Goal: Information Seeking & Learning: Learn about a topic

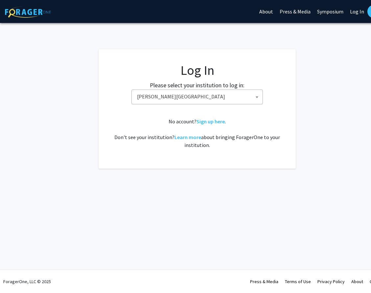
select select "21"
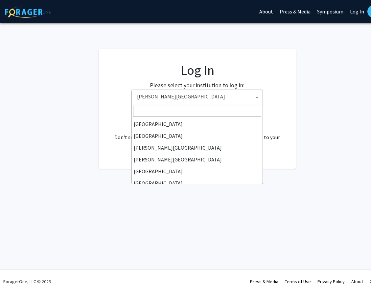
click at [203, 103] on span "[PERSON_NAME][GEOGRAPHIC_DATA]" at bounding box center [198, 96] width 128 height 13
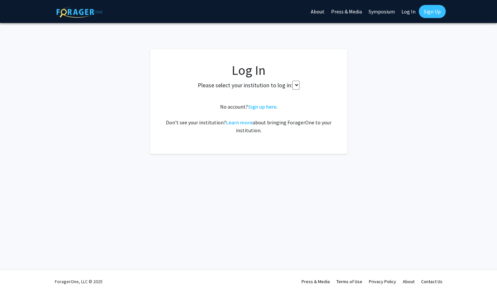
click at [295, 84] on select at bounding box center [295, 85] width 7 height 9
select select
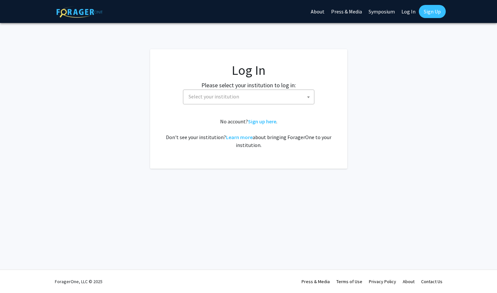
click at [297, 86] on div "Please select your institution to log in: [GEOGRAPHIC_DATA] [GEOGRAPHIC_DATA] […" at bounding box center [248, 93] width 181 height 24
click at [293, 97] on span "Select your institution" at bounding box center [250, 96] width 128 height 13
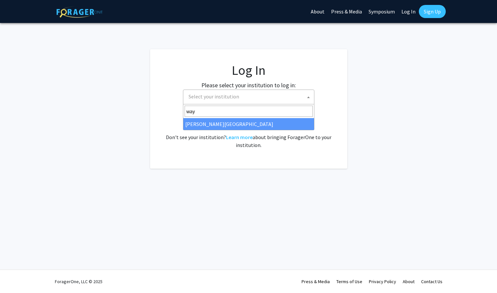
type input "way"
select select "21"
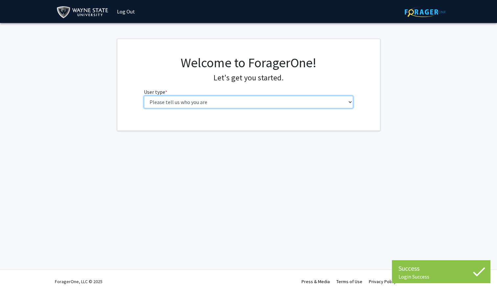
click at [169, 103] on select "Please tell us who you are Undergraduate Student Master's Student Doctoral Cand…" at bounding box center [248, 102] width 209 height 12
select select "1: undergrad"
click at [144, 96] on select "Please tell us who you are Undergraduate Student Master's Student Doctoral Cand…" at bounding box center [248, 102] width 209 height 12
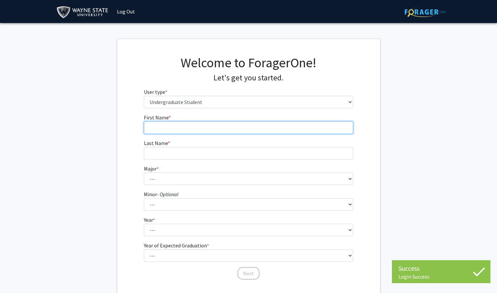
click at [203, 127] on input "First Name * required" at bounding box center [248, 128] width 209 height 12
type input "[PERSON_NAME]"
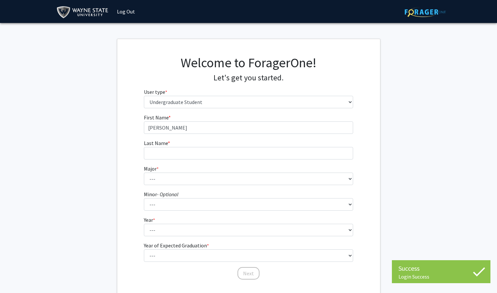
type input "[PERSON_NAME]"
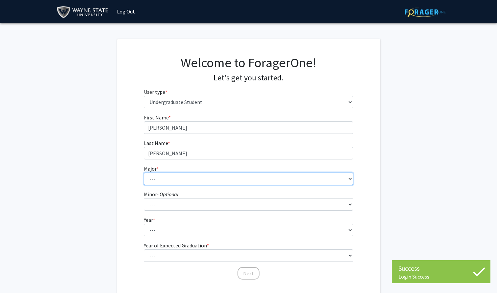
click at [199, 177] on select "--- Accounting African American Studies Anthropology [MEDICAL_DATA] Arabic for …" at bounding box center [248, 179] width 209 height 12
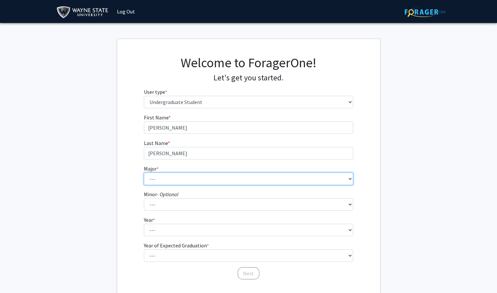
select select "49: 1829"
click at [144, 173] on select "--- Accounting African American Studies Anthropology [MEDICAL_DATA] Arabic for …" at bounding box center [248, 179] width 209 height 12
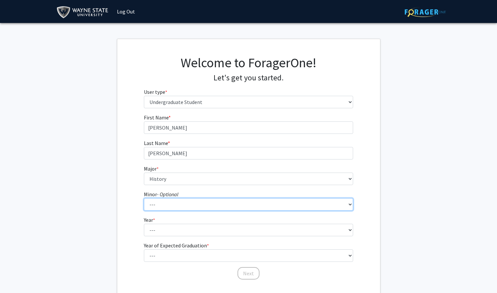
click at [170, 198] on select "--- African American Studies Africana Theatre and Dance Animation and Interacti…" at bounding box center [248, 204] width 209 height 12
select select "75: 1440"
click at [144, 198] on select "--- African American Studies Africana Theatre and Dance Animation and Interacti…" at bounding box center [248, 204] width 209 height 12
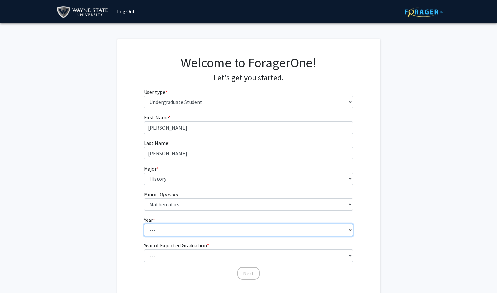
click at [171, 225] on select "--- First-year Sophomore Junior Senior Postbaccalaureate Certificate" at bounding box center [248, 230] width 209 height 12
select select "4: senior"
click at [144, 224] on select "--- First-year Sophomore Junior Senior Postbaccalaureate Certificate" at bounding box center [248, 230] width 209 height 12
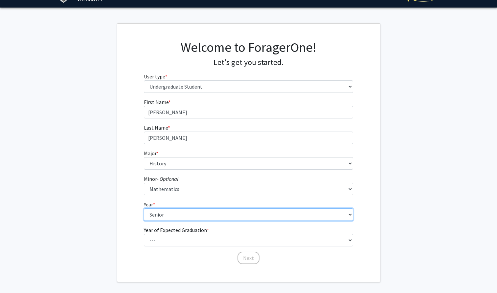
scroll to position [17, 0]
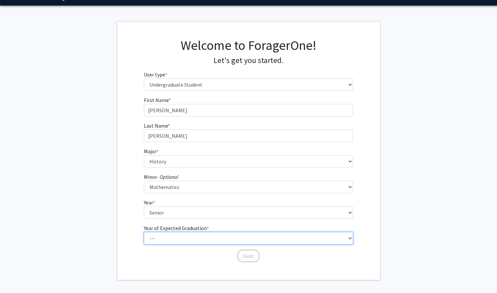
click at [164, 239] on select "--- 2025 2026 2027 2028 2029 2030 2031 2032 2033 2034" at bounding box center [248, 238] width 209 height 12
select select "2: 2026"
click at [144, 232] on select "--- 2025 2026 2027 2028 2029 2030 2031 2032 2033 2034" at bounding box center [248, 238] width 209 height 12
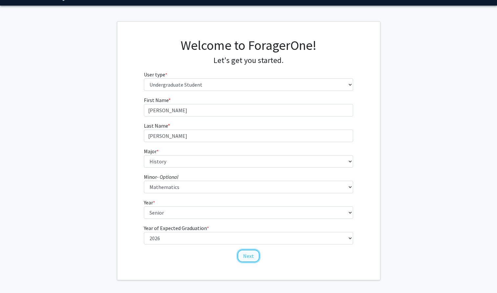
click at [251, 258] on button "Next" at bounding box center [249, 256] width 22 height 12
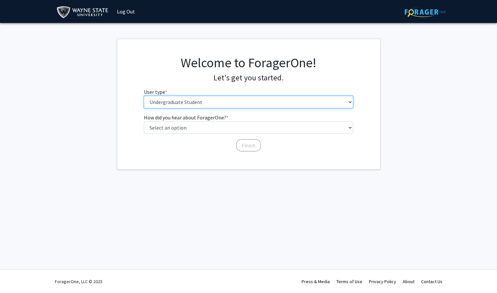
click at [197, 101] on select "Please tell us who you are Undergraduate Student Master's Student Doctoral Cand…" at bounding box center [248, 102] width 209 height 12
click at [144, 96] on select "Please tell us who you are Undergraduate Student Master's Student Doctoral Cand…" at bounding box center [248, 102] width 209 height 12
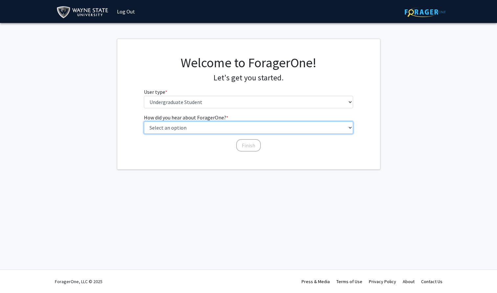
click at [195, 129] on select "Select an option Peer/student recommendation Faculty/staff recommendation Unive…" at bounding box center [248, 128] width 209 height 12
select select "2: faculty_recommendation"
click at [144, 122] on select "Select an option Peer/student recommendation Faculty/staff recommendation Unive…" at bounding box center [248, 128] width 209 height 12
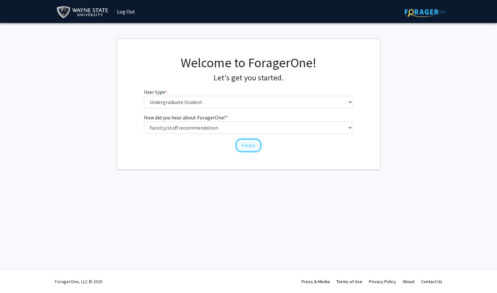
click at [252, 145] on button "Finish" at bounding box center [248, 145] width 25 height 12
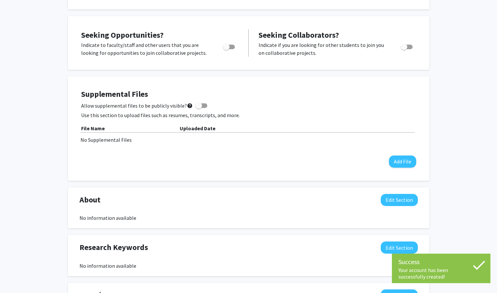
scroll to position [123, 0]
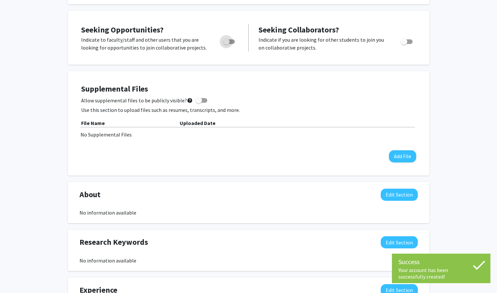
click at [229, 41] on span "Toggle" at bounding box center [229, 41] width 12 height 5
click at [226, 44] on input "Are you actively seeking opportunities?" at bounding box center [226, 44] width 0 height 0
checkbox input "true"
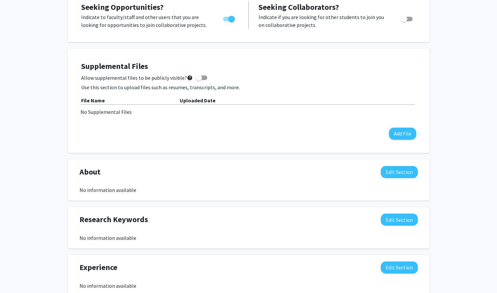
scroll to position [0, 0]
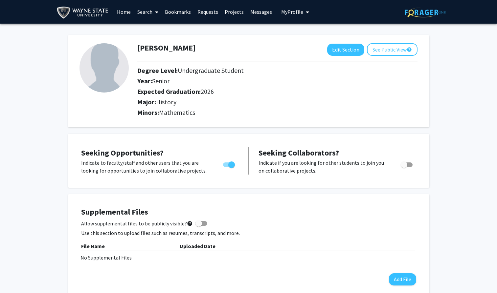
click at [148, 11] on link "Search" at bounding box center [148, 11] width 28 height 23
click at [150, 32] on span "Faculty/Staff" at bounding box center [158, 30] width 48 height 13
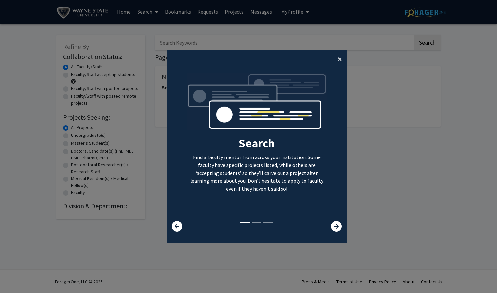
click at [339, 60] on span "×" at bounding box center [340, 59] width 4 height 10
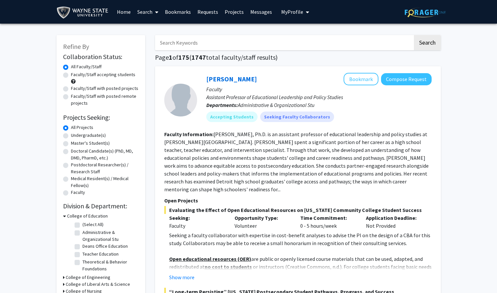
click at [186, 46] on input "Search Keywords" at bounding box center [284, 42] width 258 height 15
click at [414, 35] on button "Search" at bounding box center [427, 42] width 27 height 15
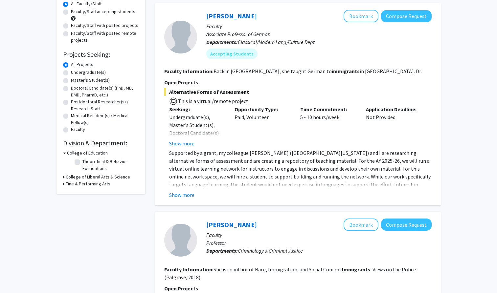
scroll to position [67, 0]
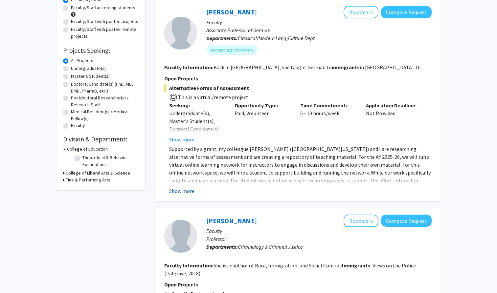
click at [179, 191] on button "Show more" at bounding box center [181, 191] width 25 height 8
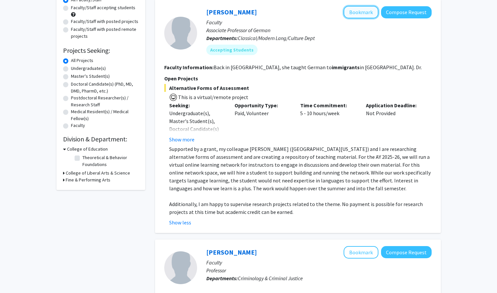
click at [359, 14] on button "Bookmark" at bounding box center [361, 12] width 35 height 12
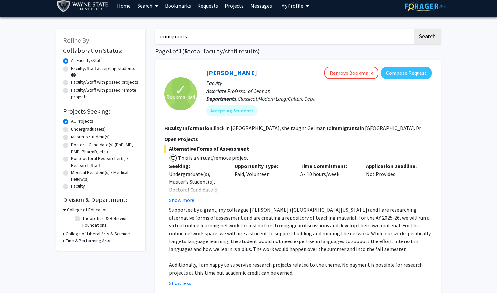
scroll to position [0, 0]
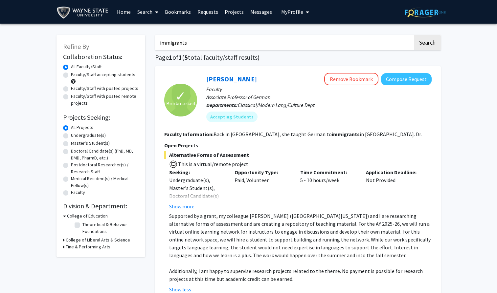
click at [172, 44] on input "immigrants" at bounding box center [284, 42] width 258 height 15
type input "language"
click at [424, 36] on button "Search" at bounding box center [427, 42] width 27 height 15
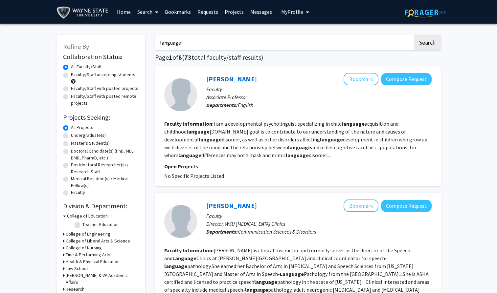
click at [71, 76] on label "Faculty/Staff accepting students" at bounding box center [103, 74] width 64 height 7
click at [71, 76] on input "Faculty/Staff accepting students" at bounding box center [73, 73] width 4 height 4
radio input "true"
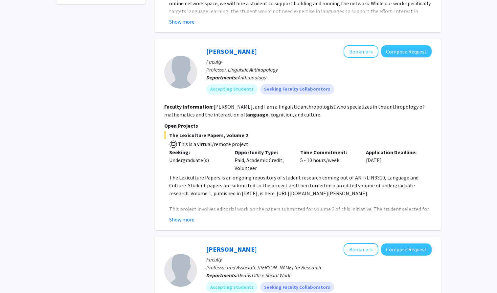
scroll to position [265, 0]
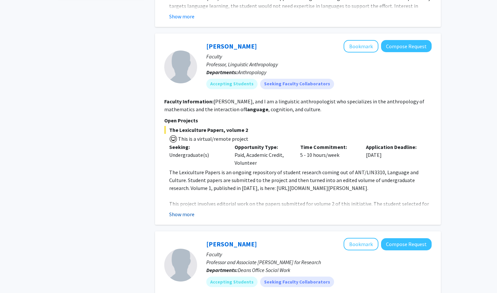
click at [184, 212] on button "Show more" at bounding box center [181, 215] width 25 height 8
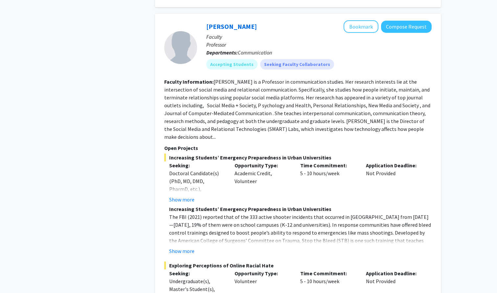
scroll to position [645, 0]
click at [179, 247] on button "Show more" at bounding box center [181, 251] width 25 height 8
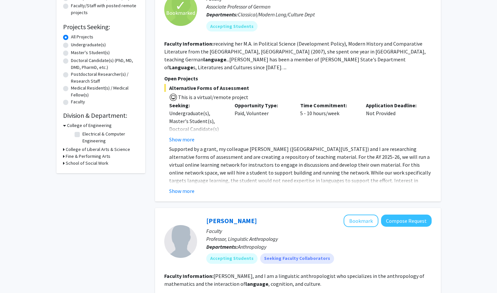
scroll to position [0, 0]
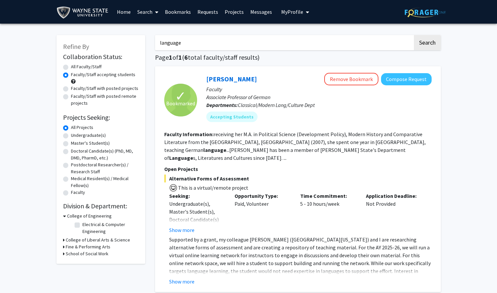
click at [171, 42] on input "language" at bounding box center [284, 42] width 258 height 15
click at [406, 48] on input "history" at bounding box center [284, 42] width 258 height 15
type input "history"
click at [433, 48] on button "Search" at bounding box center [427, 42] width 27 height 15
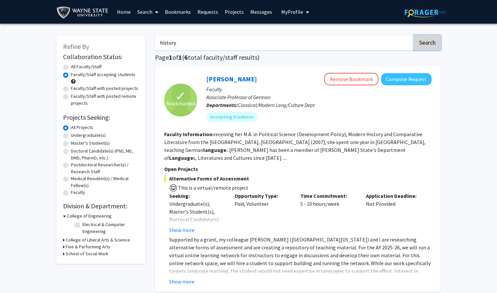
radio input "true"
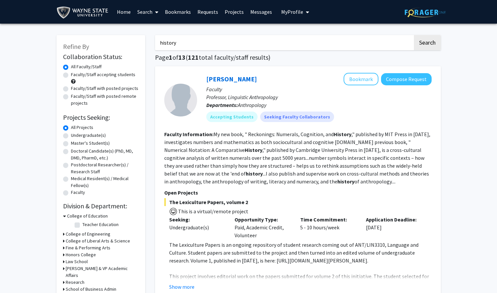
click at [99, 76] on label "Faculty/Staff accepting students" at bounding box center [103, 74] width 64 height 7
click at [75, 76] on input "Faculty/Staff accepting students" at bounding box center [73, 73] width 4 height 4
radio input "true"
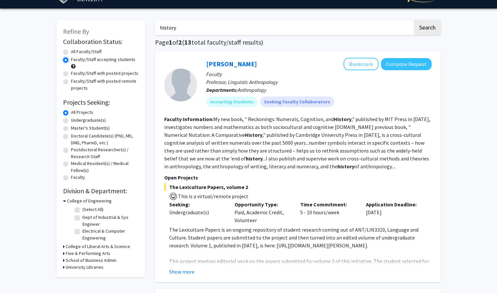
scroll to position [17, 0]
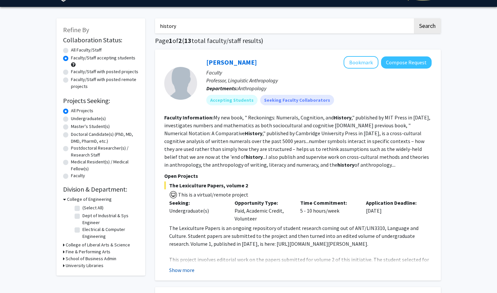
click at [179, 268] on button "Show more" at bounding box center [181, 270] width 25 height 8
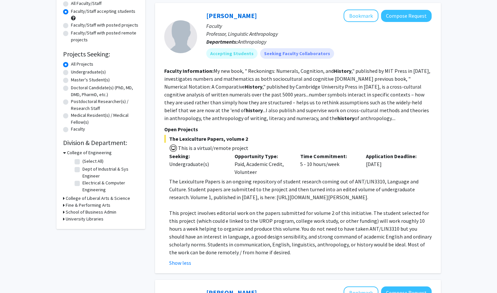
scroll to position [61, 0]
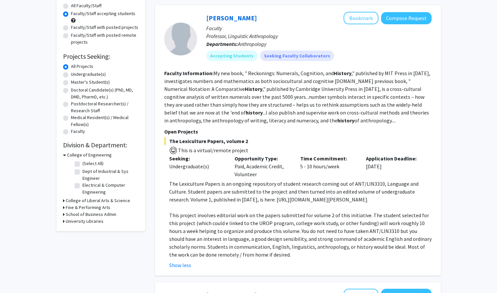
click at [181, 33] on div at bounding box center [180, 39] width 33 height 33
click at [362, 16] on button "Bookmark" at bounding box center [361, 18] width 35 height 12
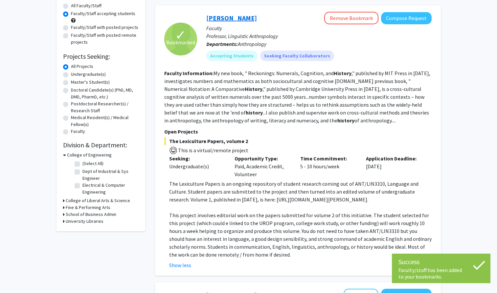
click at [241, 18] on link "[PERSON_NAME]" at bounding box center [231, 18] width 51 height 8
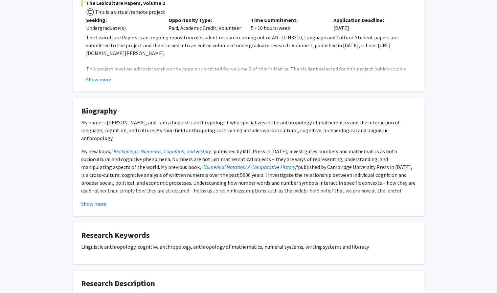
scroll to position [146, 0]
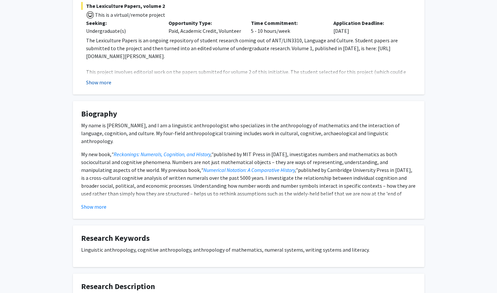
click at [95, 82] on button "Show more" at bounding box center [98, 83] width 25 height 8
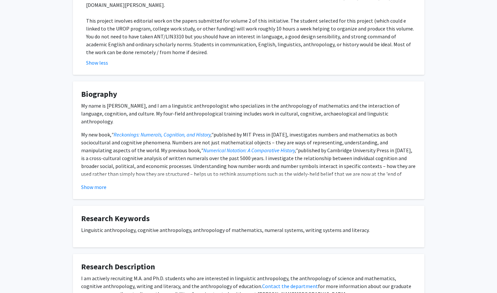
scroll to position [198, 0]
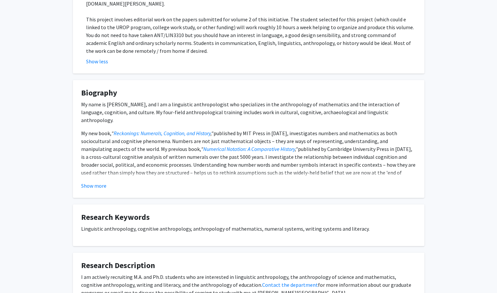
click at [96, 190] on fg-card "Biography My name is [PERSON_NAME], and I am a linguistic anthropologist who sp…" at bounding box center [249, 139] width 352 height 118
click at [95, 187] on button "Show more" at bounding box center [93, 186] width 25 height 8
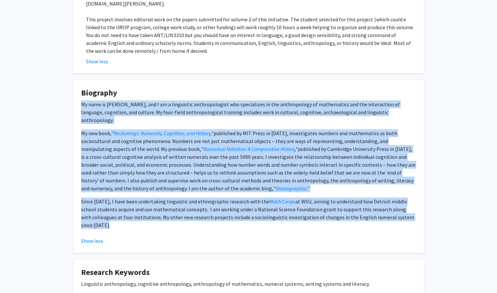
drag, startPoint x: 396, startPoint y: 211, endPoint x: 77, endPoint y: 102, distance: 337.8
click at [77, 102] on fg-card "Biography My name is [PERSON_NAME], and I am a linguistic anthropologist who sp…" at bounding box center [249, 166] width 352 height 173
copy div "Lo ipsu do Si. Ametcon Adipiscinge, sed D ei t incididunt utlaboreetdolo mag al…"
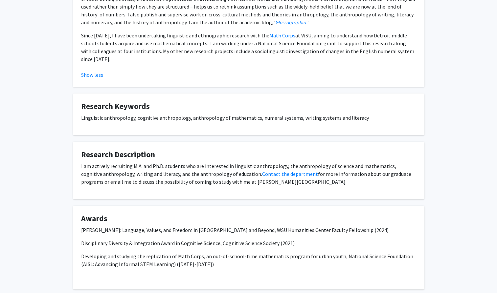
click at [145, 214] on h4 "Awards" at bounding box center [248, 219] width 335 height 10
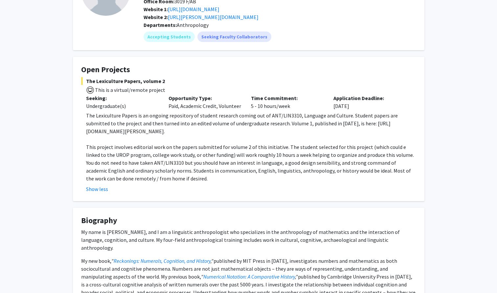
scroll to position [0, 0]
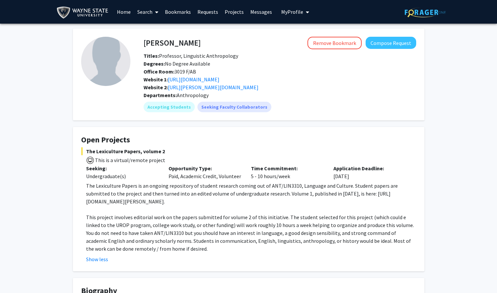
click at [151, 170] on p "Seeking:" at bounding box center [122, 169] width 73 height 8
drag, startPoint x: 138, startPoint y: 44, endPoint x: 239, endPoint y: 44, distance: 100.2
click at [239, 44] on div "[PERSON_NAME] Remove Bookmark Compose Request" at bounding box center [280, 43] width 283 height 12
drag, startPoint x: 216, startPoint y: 44, endPoint x: 145, endPoint y: 41, distance: 71.4
click at [145, 41] on div "[PERSON_NAME] Remove Bookmark Compose Request" at bounding box center [280, 43] width 283 height 12
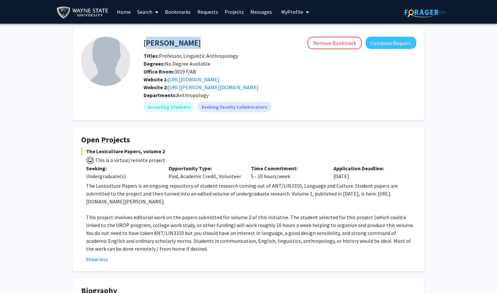
copy h4 "[PERSON_NAME]"
click at [272, 148] on span "The Lexiculture Papers, volume 2" at bounding box center [248, 152] width 335 height 8
click at [149, 135] on h4 "Open Projects" at bounding box center [248, 140] width 335 height 10
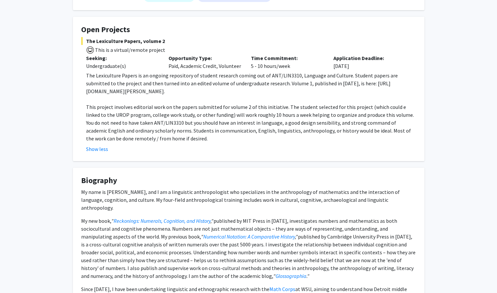
scroll to position [111, 0]
drag, startPoint x: 88, startPoint y: 91, endPoint x: 199, endPoint y: 93, distance: 111.7
click at [199, 93] on p "The Lexiculture Papers is an ongoing repository of student research coming out …" at bounding box center [251, 83] width 330 height 24
copy p "ttps://[DOMAIN_NAME][URL][PERSON_NAME]."
click at [217, 95] on div "The Lexiculture Papers is an ongoing repository of student research coming out …" at bounding box center [251, 106] width 330 height 71
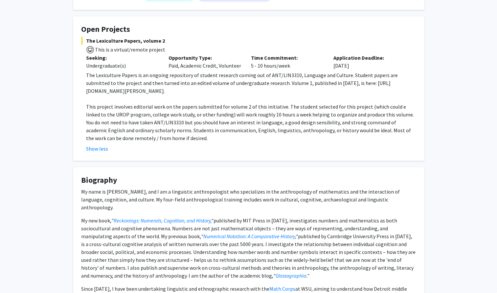
click at [217, 116] on p "This project involves editorial work on the papers submitted for volume 2 of th…" at bounding box center [251, 122] width 330 height 39
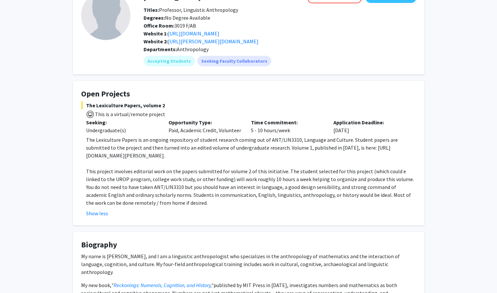
scroll to position [0, 0]
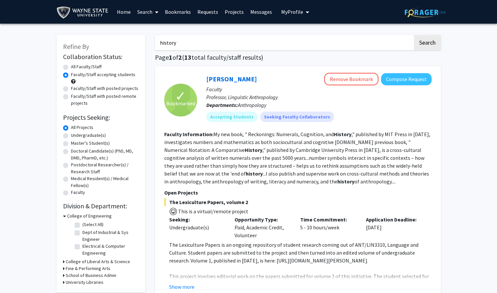
click at [169, 38] on input "history" at bounding box center [284, 42] width 258 height 15
type input "math"
click at [414, 35] on button "Search" at bounding box center [427, 42] width 27 height 15
radio input "true"
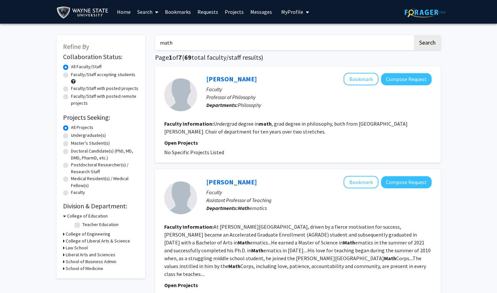
click at [71, 72] on label "Faculty/Staff accepting students" at bounding box center [103, 74] width 64 height 7
click at [71, 72] on input "Faculty/Staff accepting students" at bounding box center [73, 73] width 4 height 4
radio input "true"
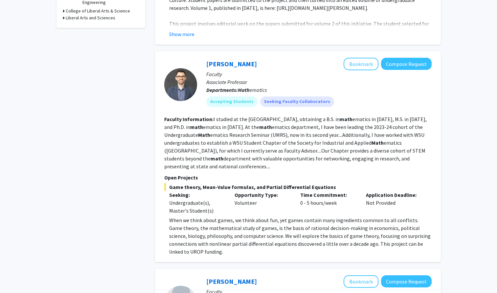
scroll to position [255, 0]
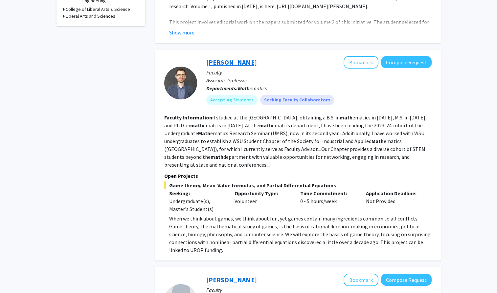
click at [226, 58] on link "[PERSON_NAME]" at bounding box center [231, 62] width 51 height 8
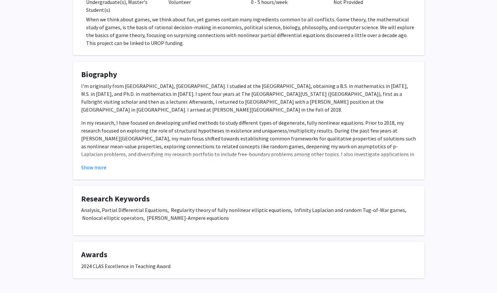
scroll to position [192, 0]
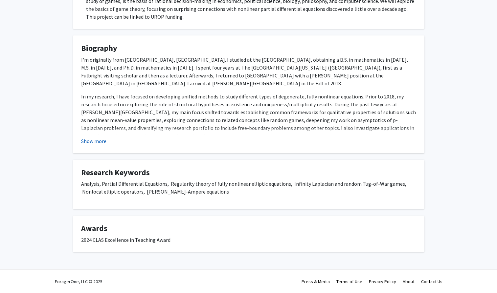
click at [91, 141] on button "Show more" at bounding box center [93, 141] width 25 height 8
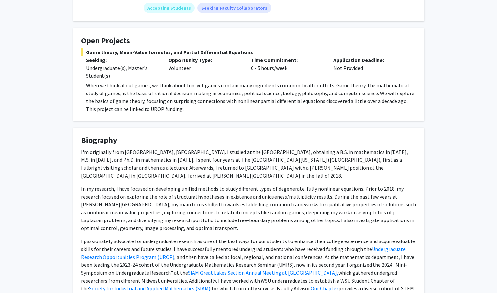
scroll to position [0, 0]
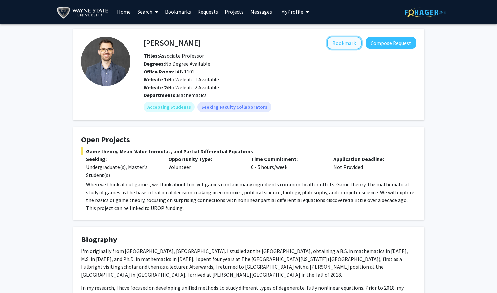
click at [349, 42] on button "Bookmark" at bounding box center [344, 43] width 35 height 12
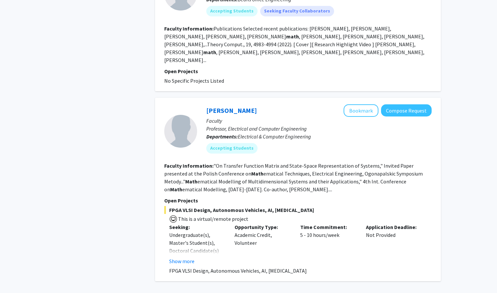
scroll to position [1040, 0]
click at [178, 257] on button "Show more" at bounding box center [181, 261] width 25 height 8
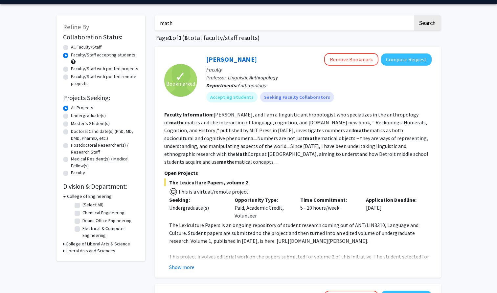
scroll to position [0, 0]
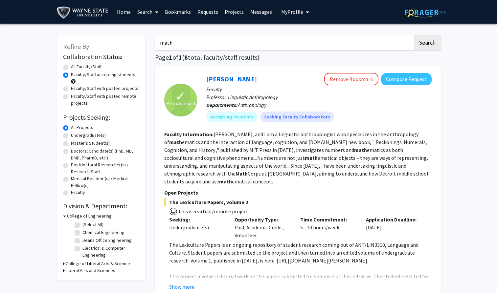
click at [167, 44] on input "math" at bounding box center [284, 42] width 258 height 15
type input "urdu"
click at [414, 35] on button "Search" at bounding box center [427, 42] width 27 height 15
radio input "true"
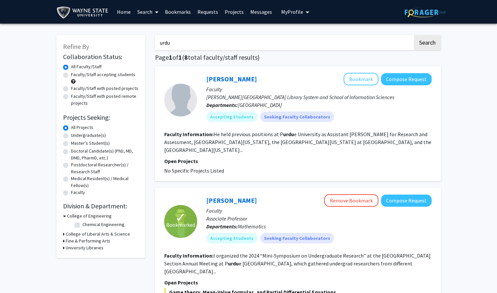
click at [89, 75] on label "Faculty/Staff accepting students" at bounding box center [103, 74] width 64 height 7
click at [75, 75] on input "Faculty/Staff accepting students" at bounding box center [73, 73] width 4 height 4
radio input "true"
click at [168, 40] on input "urdu" at bounding box center [284, 42] width 258 height 15
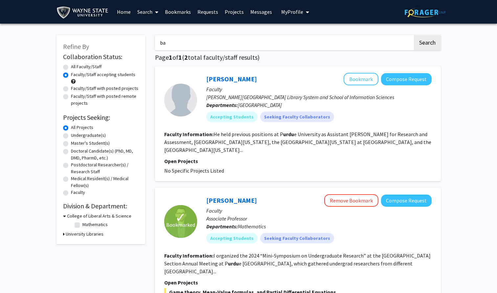
type input "b"
type input "pakistn"
click at [414, 35] on button "Search" at bounding box center [427, 42] width 27 height 15
radio input "true"
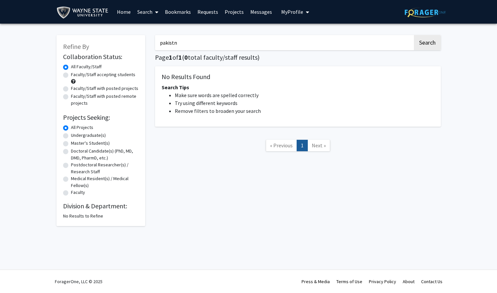
click at [191, 36] on input "pakistn" at bounding box center [284, 42] width 258 height 15
click at [191, 44] on input "pakistn" at bounding box center [284, 42] width 258 height 15
click at [414, 35] on button "Search" at bounding box center [427, 42] width 27 height 15
click at [169, 37] on input "[GEOGRAPHIC_DATA]" at bounding box center [284, 42] width 258 height 15
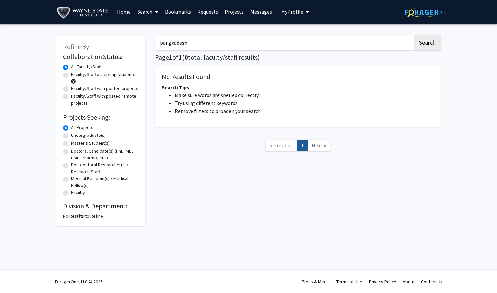
click at [414, 35] on button "Search" at bounding box center [427, 42] width 27 height 15
click at [171, 41] on input "bangkadesh" at bounding box center [284, 42] width 258 height 15
click at [172, 41] on input "bangkadesh" at bounding box center [284, 42] width 258 height 15
click at [414, 35] on button "Search" at bounding box center [427, 42] width 27 height 15
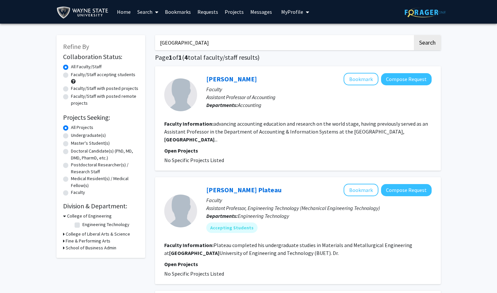
click at [178, 46] on input "[GEOGRAPHIC_DATA]" at bounding box center [284, 42] width 258 height 15
click at [170, 44] on input "enlgish" at bounding box center [284, 42] width 258 height 15
type input "hospital"
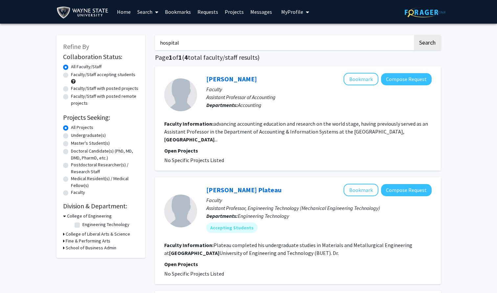
click at [414, 35] on button "Search" at bounding box center [427, 42] width 27 height 15
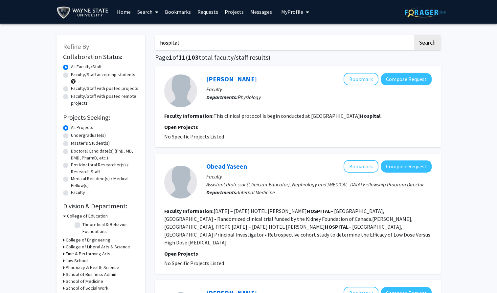
click at [98, 77] on label "Faculty/Staff accepting students" at bounding box center [103, 74] width 64 height 7
click at [75, 76] on input "Faculty/Staff accepting students" at bounding box center [73, 73] width 4 height 4
radio input "true"
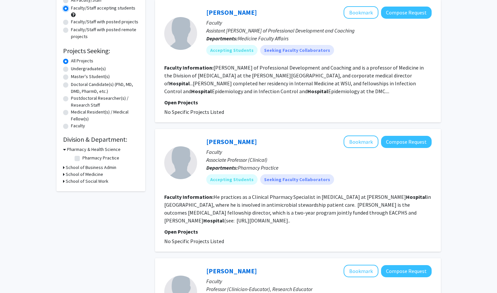
scroll to position [62, 0]
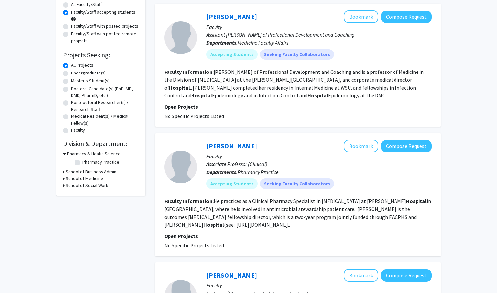
click at [83, 77] on div "Undergraduate(s)" at bounding box center [101, 74] width 76 height 8
click at [80, 75] on label "Undergraduate(s)" at bounding box center [88, 73] width 35 height 7
click at [75, 74] on input "Undergraduate(s)" at bounding box center [73, 72] width 4 height 4
radio input "true"
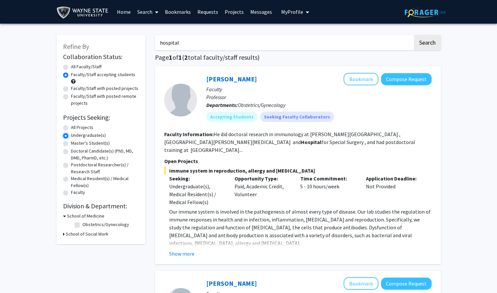
scroll to position [6, 0]
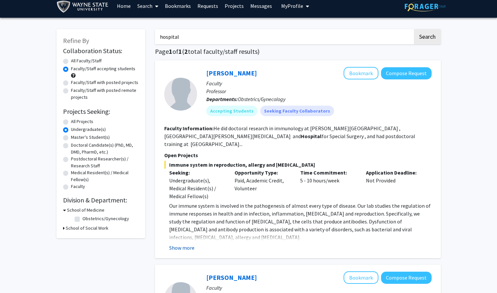
click at [180, 244] on button "Show more" at bounding box center [181, 248] width 25 height 8
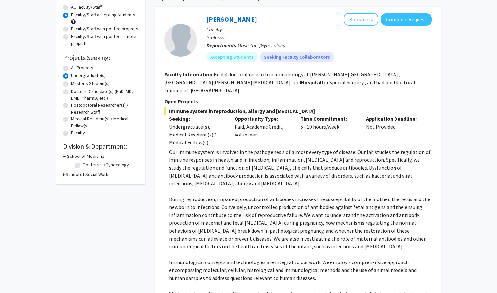
scroll to position [0, 0]
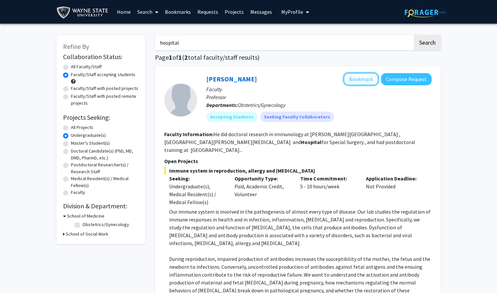
click at [364, 76] on button "Bookmark" at bounding box center [361, 79] width 35 height 12
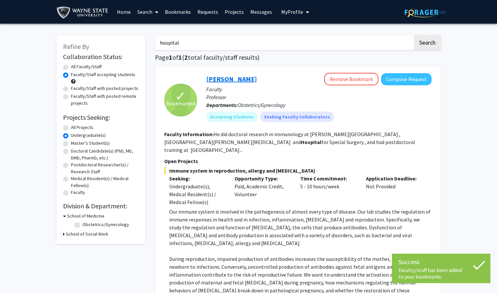
click at [215, 77] on link "[PERSON_NAME]" at bounding box center [231, 79] width 51 height 8
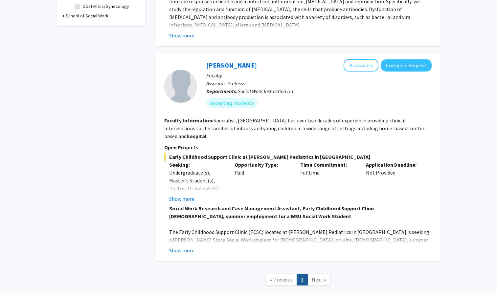
scroll to position [220, 0]
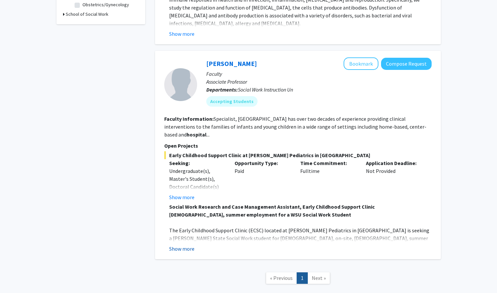
click at [181, 245] on button "Show more" at bounding box center [181, 249] width 25 height 8
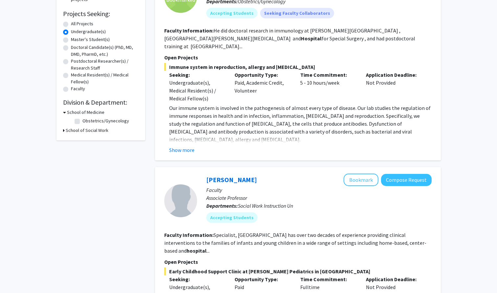
scroll to position [0, 0]
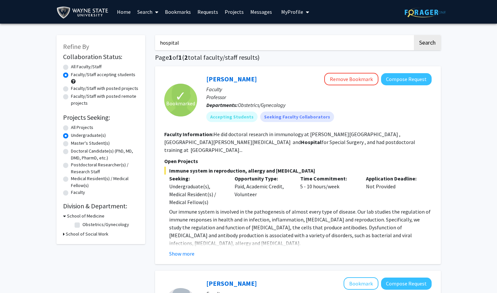
click at [179, 39] on input "hospital" at bounding box center [284, 42] width 258 height 15
type input "children"
click at [414, 35] on button "Search" at bounding box center [427, 42] width 27 height 15
radio input "true"
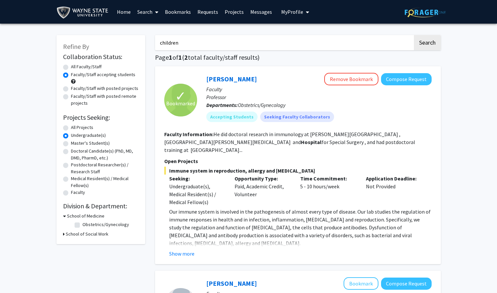
radio input "true"
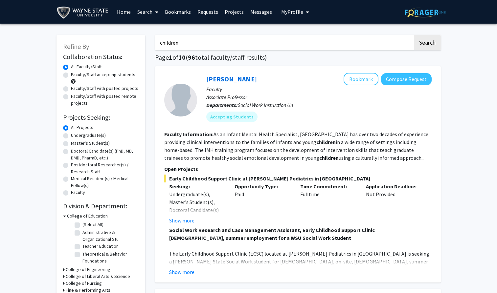
click at [77, 74] on label "Faculty/Staff accepting students" at bounding box center [103, 74] width 64 height 7
click at [75, 74] on input "Faculty/Staff accepting students" at bounding box center [73, 73] width 4 height 4
radio input "true"
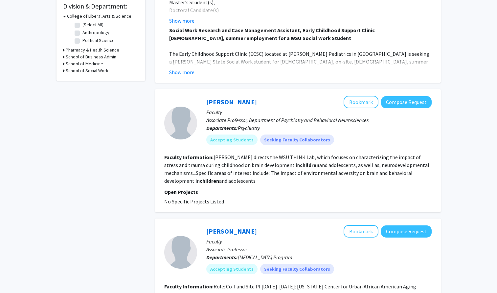
scroll to position [197, 0]
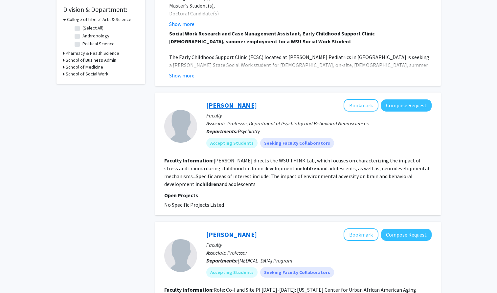
click at [217, 105] on link "[PERSON_NAME]" at bounding box center [231, 105] width 51 height 8
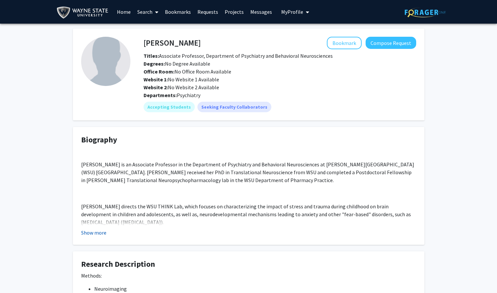
click at [95, 232] on button "Show more" at bounding box center [93, 233] width 25 height 8
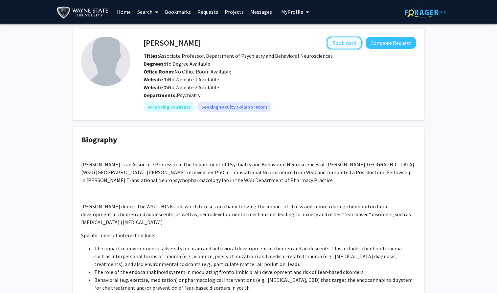
click at [339, 44] on button "Bookmark" at bounding box center [344, 43] width 35 height 12
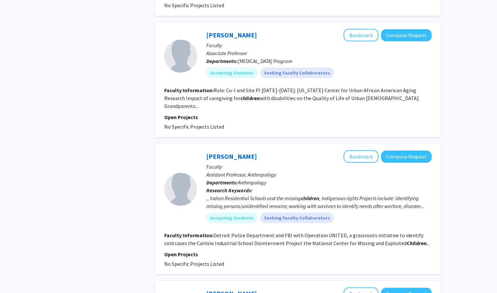
scroll to position [398, 0]
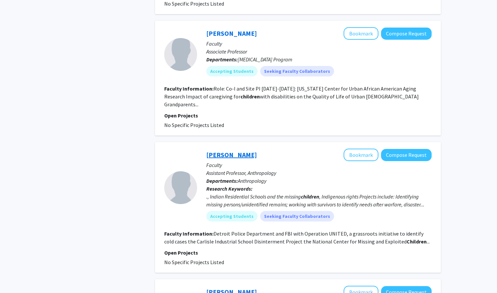
click at [240, 151] on link "[PERSON_NAME]" at bounding box center [231, 155] width 51 height 8
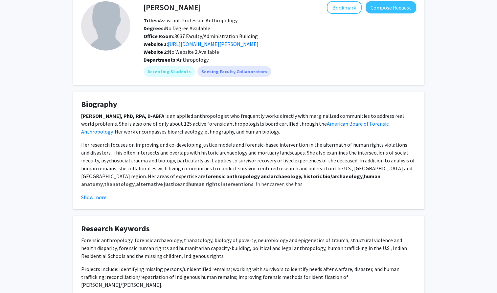
scroll to position [78, 0]
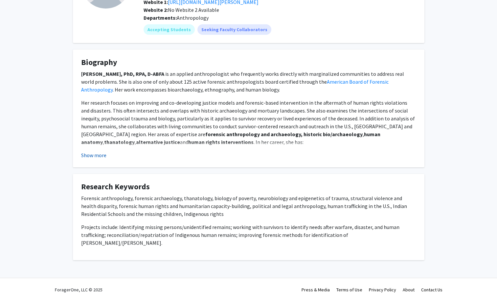
click at [100, 155] on button "Show more" at bounding box center [93, 155] width 25 height 8
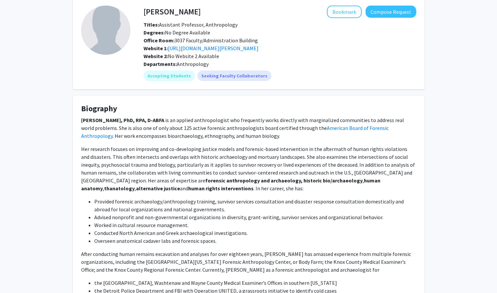
scroll to position [0, 0]
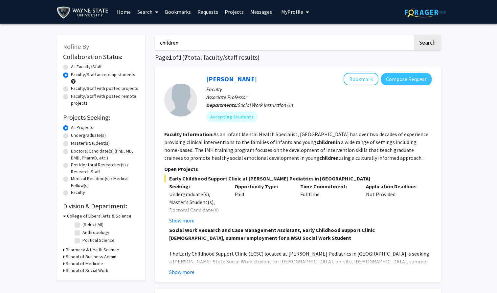
click at [173, 44] on input "children" at bounding box center [284, 42] width 258 height 15
click at [168, 43] on input "youth" at bounding box center [284, 42] width 258 height 15
click at [168, 43] on input "babies'" at bounding box center [284, 42] width 258 height 15
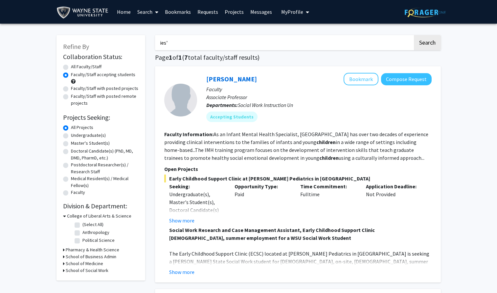
drag, startPoint x: 174, startPoint y: 44, endPoint x: 133, endPoint y: 44, distance: 41.1
type input "newborn"
click at [414, 35] on button "Search" at bounding box center [427, 42] width 27 height 15
radio input "true"
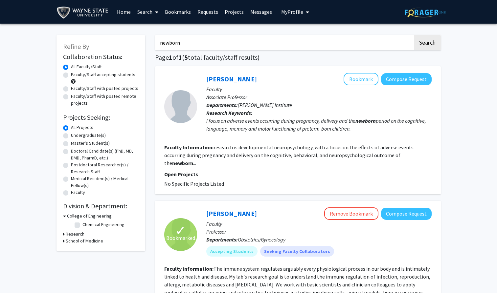
click at [94, 72] on label "Faculty/Staff accepting students" at bounding box center [103, 74] width 64 height 7
click at [75, 72] on input "Faculty/Staff accepting students" at bounding box center [73, 73] width 4 height 4
radio input "true"
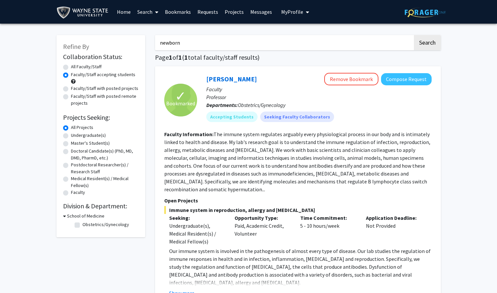
click at [167, 42] on input "newborn" at bounding box center [284, 42] width 258 height 15
click at [170, 44] on input "obgyn" at bounding box center [284, 42] width 258 height 15
type input "pediatrics"
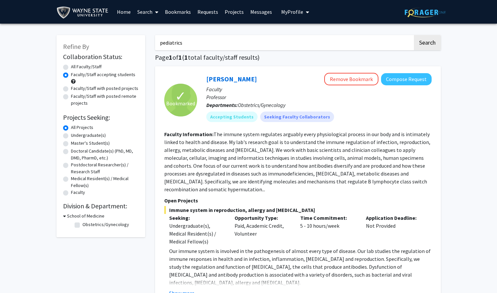
click at [414, 35] on button "Search" at bounding box center [427, 42] width 27 height 15
radio input "true"
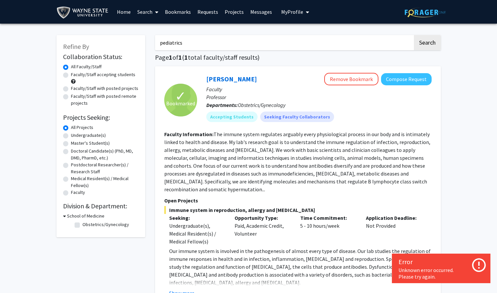
click at [84, 76] on label "Faculty/Staff accepting students" at bounding box center [103, 74] width 64 height 7
click at [75, 76] on input "Faculty/Staff accepting students" at bounding box center [73, 73] width 4 height 4
radio input "true"
click at [168, 38] on input "pediatrics" at bounding box center [284, 42] width 258 height 15
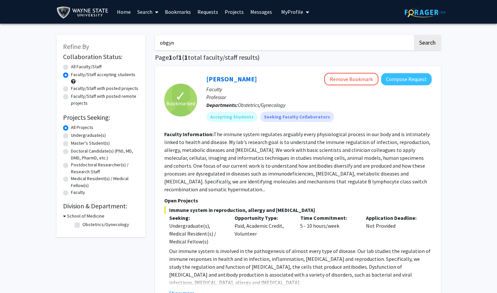
click at [414, 35] on button "Search" at bounding box center [427, 42] width 27 height 15
click at [433, 44] on button "Search" at bounding box center [427, 42] width 27 height 15
click at [424, 38] on button "Search" at bounding box center [427, 42] width 27 height 15
click at [85, 78] on label "Faculty/Staff accepting students" at bounding box center [103, 74] width 64 height 7
click at [75, 76] on input "Faculty/Staff accepting students" at bounding box center [73, 73] width 4 height 4
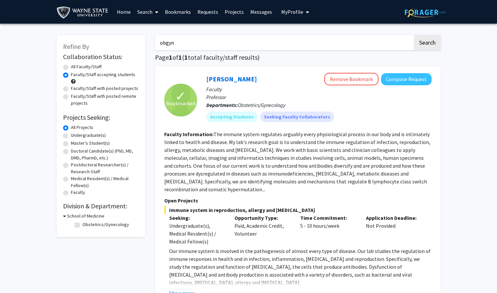
click at [169, 46] on input "obgyn" at bounding box center [284, 42] width 258 height 15
type input "surgery"
click at [414, 35] on button "Search" at bounding box center [427, 42] width 27 height 15
click at [415, 50] on button "Search" at bounding box center [427, 42] width 27 height 15
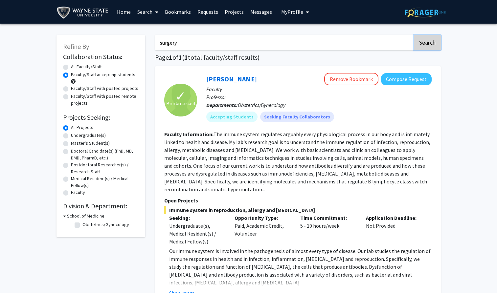
click at [424, 44] on button "Search" at bounding box center [427, 42] width 27 height 15
click at [70, 91] on div "Faculty/Staff with posted projects" at bounding box center [101, 89] width 76 height 8
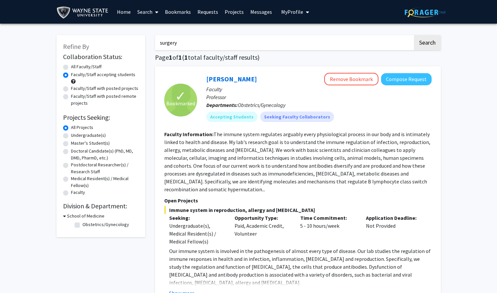
click at [71, 91] on label "Faculty/Staff with posted projects" at bounding box center [104, 88] width 67 height 7
click at [71, 89] on input "Faculty/Staff with posted projects" at bounding box center [73, 87] width 4 height 4
radio input "true"
click at [71, 74] on label "Faculty/Staff accepting students" at bounding box center [103, 74] width 64 height 7
click at [71, 74] on input "Faculty/Staff accepting students" at bounding box center [73, 73] width 4 height 4
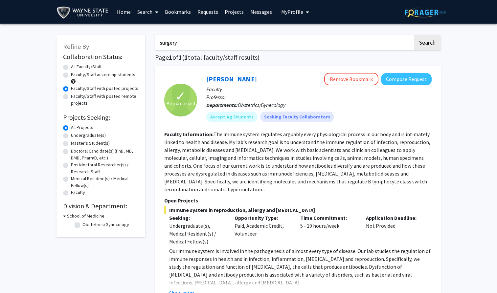
radio input "true"
click at [239, 60] on h1 "Page 1 of 1 ( 1 total faculty/staff results)" at bounding box center [298, 58] width 286 height 8
click at [220, 46] on input "surgery" at bounding box center [284, 42] width 258 height 15
click at [414, 35] on button "Search" at bounding box center [427, 42] width 27 height 15
click at [171, 49] on input "surgery" at bounding box center [284, 42] width 258 height 15
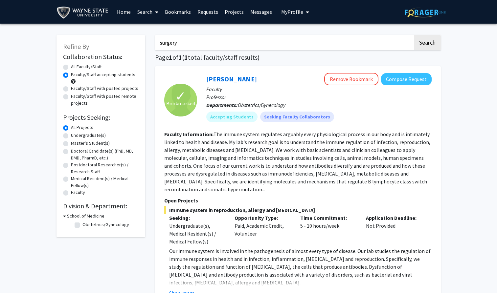
click at [170, 45] on input "surgery" at bounding box center [284, 42] width 258 height 15
type input "surg"
click at [414, 35] on button "Search" at bounding box center [427, 42] width 27 height 15
drag, startPoint x: 444, startPoint y: 39, endPoint x: 435, endPoint y: 40, distance: 8.9
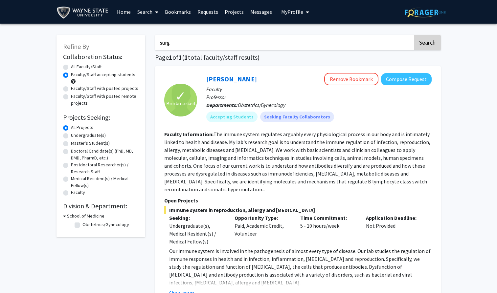
click at [444, 39] on div "surg Search Page 1 of 1 ( 1 total faculty/staff results) ✓ Bookmarked [PERSON_N…" at bounding box center [298, 185] width 296 height 313
click at [420, 41] on button "Search" at bounding box center [427, 42] width 27 height 15
click at [294, 36] on input "surg" at bounding box center [284, 42] width 258 height 15
